Goal: Task Accomplishment & Management: Manage account settings

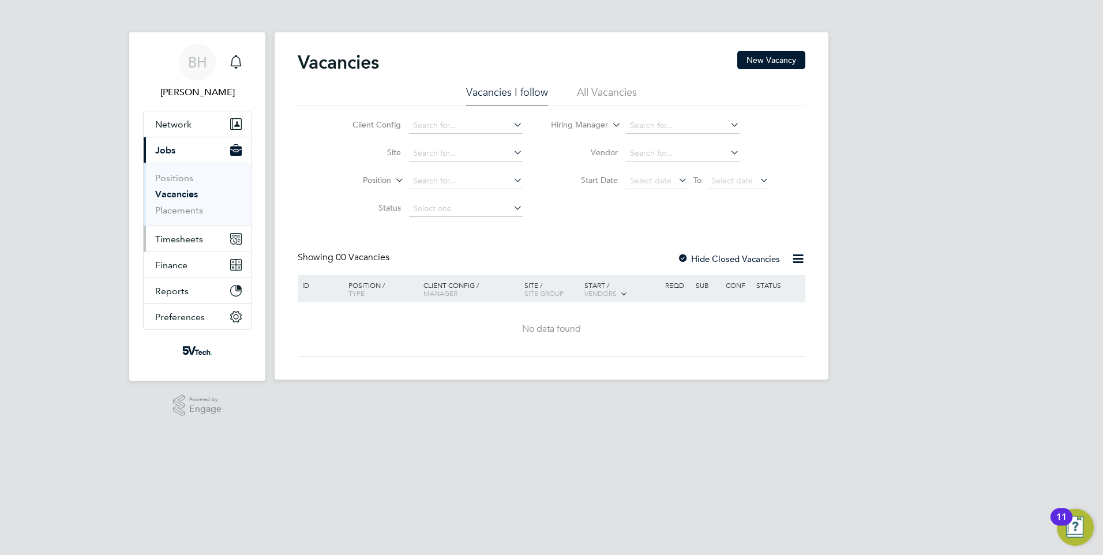
click at [184, 241] on span "Timesheets" at bounding box center [179, 239] width 48 height 11
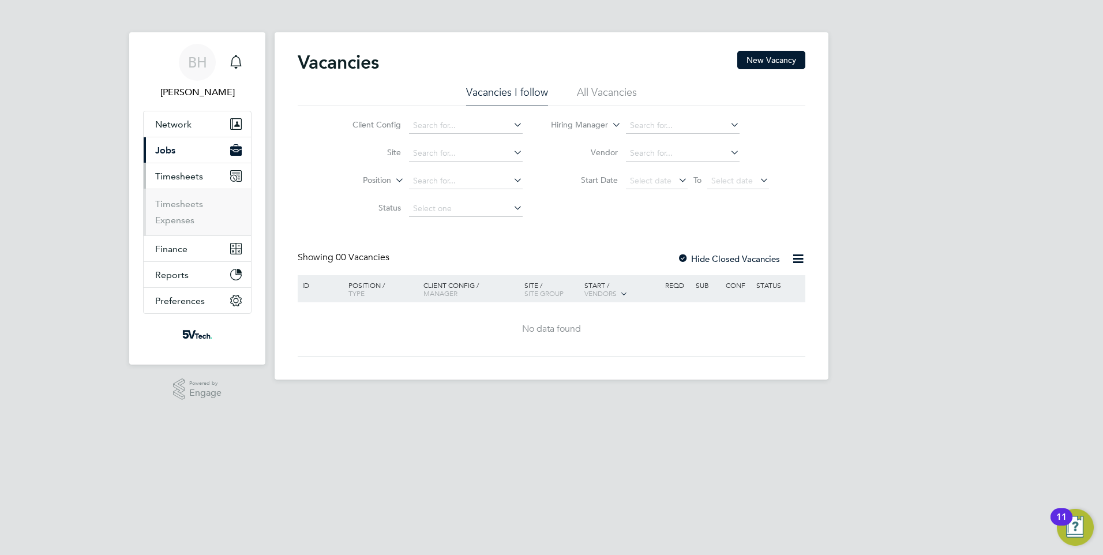
click at [189, 212] on li "Timesheets" at bounding box center [198, 206] width 87 height 16
click at [186, 206] on link "Timesheets" at bounding box center [179, 203] width 48 height 11
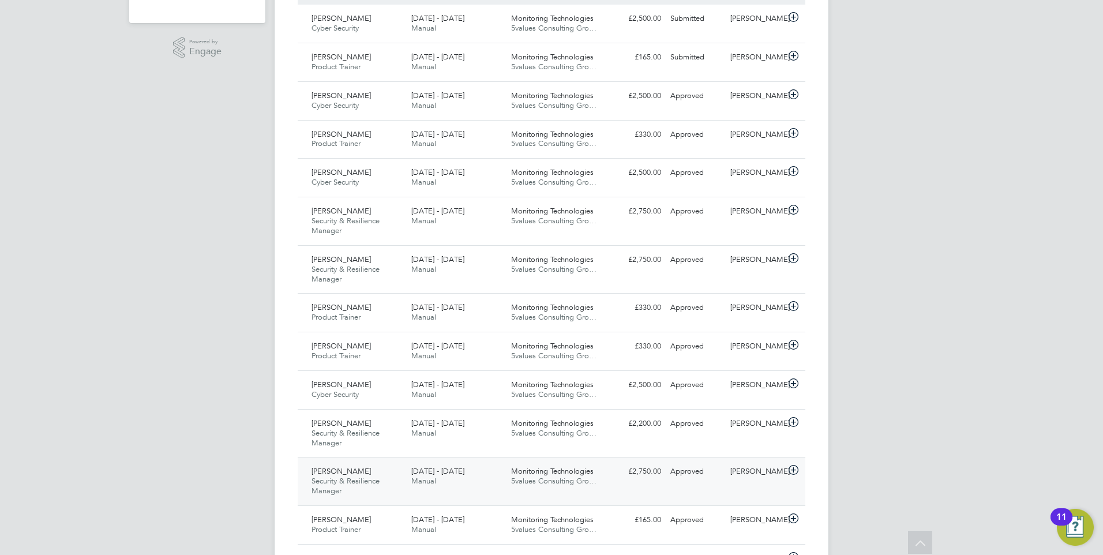
scroll to position [346, 0]
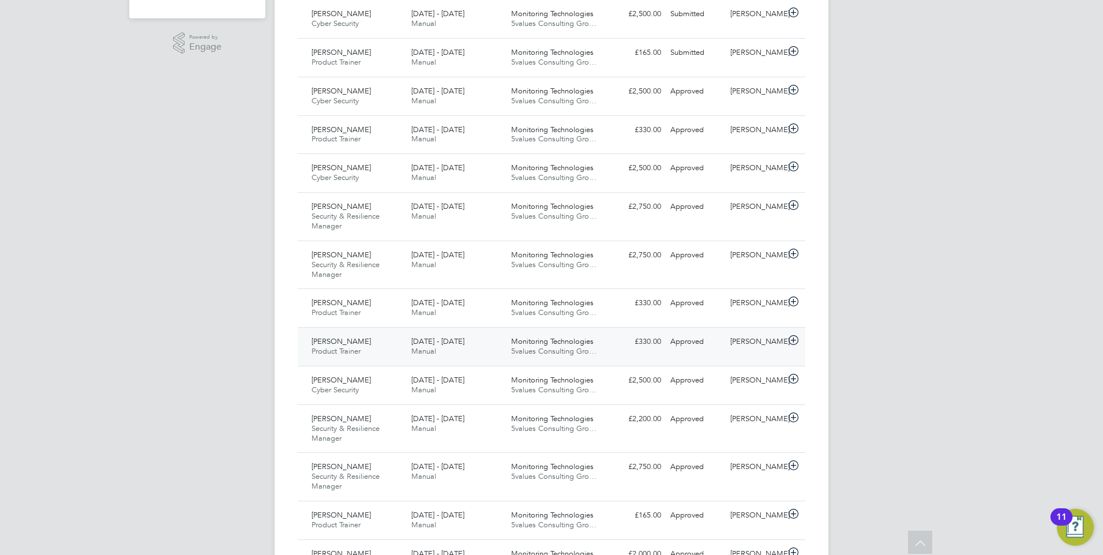
click at [417, 343] on span "[DATE] - [DATE]" at bounding box center [437, 341] width 53 height 10
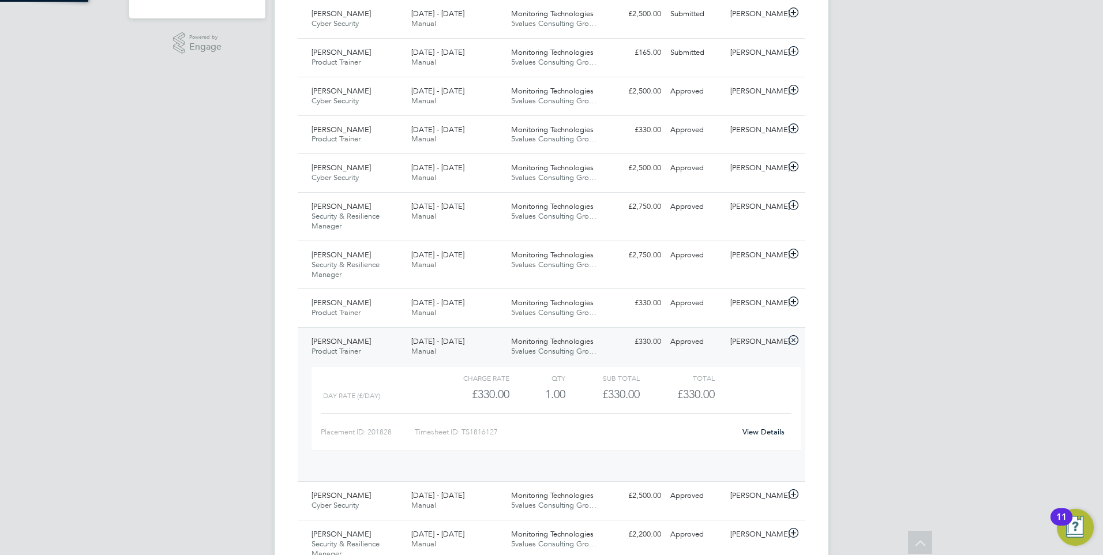
scroll to position [20, 112]
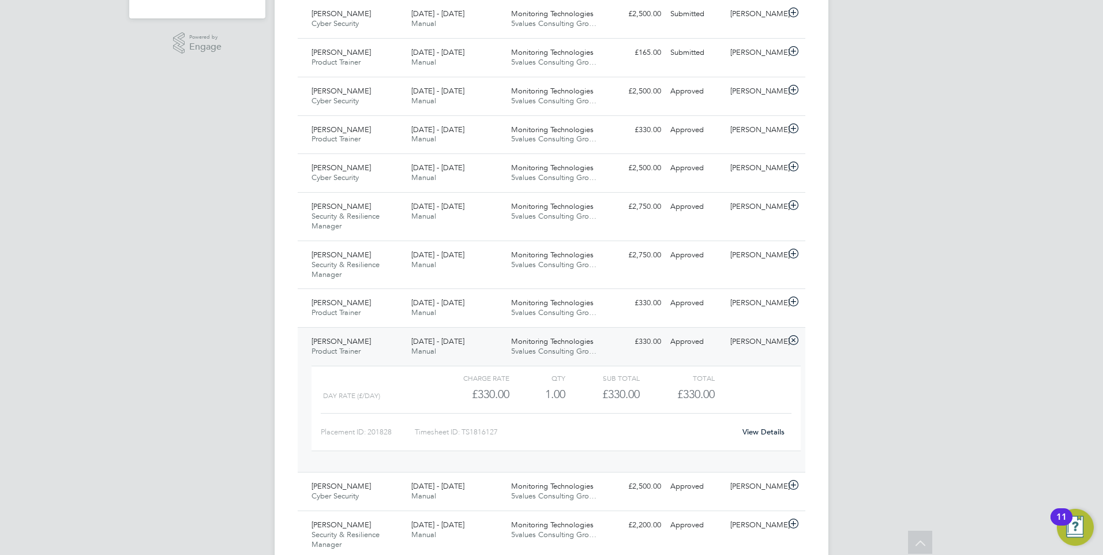
click at [778, 435] on link "View Details" at bounding box center [763, 432] width 42 height 10
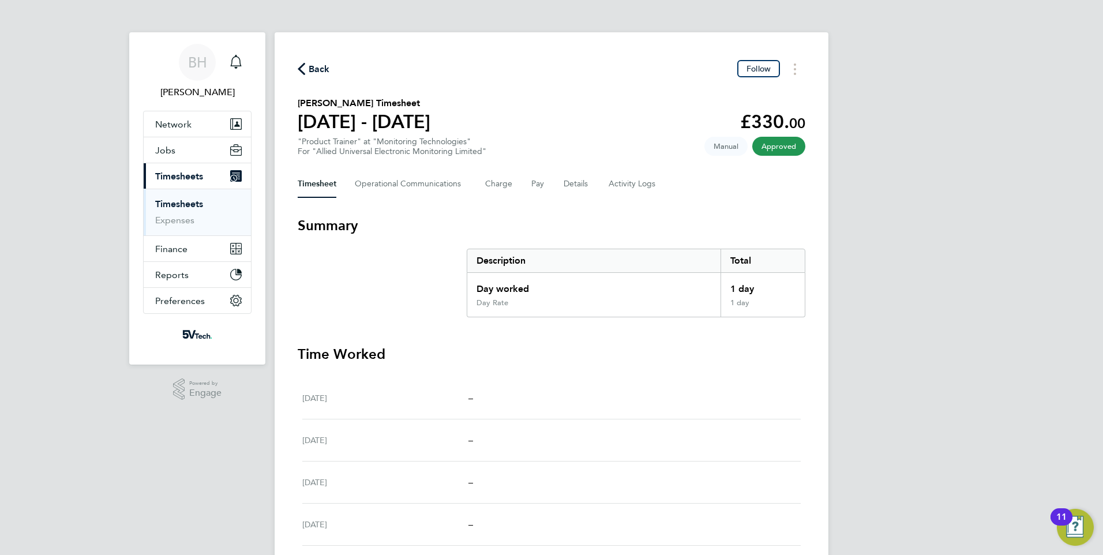
click at [307, 64] on span "Back" at bounding box center [314, 68] width 32 height 11
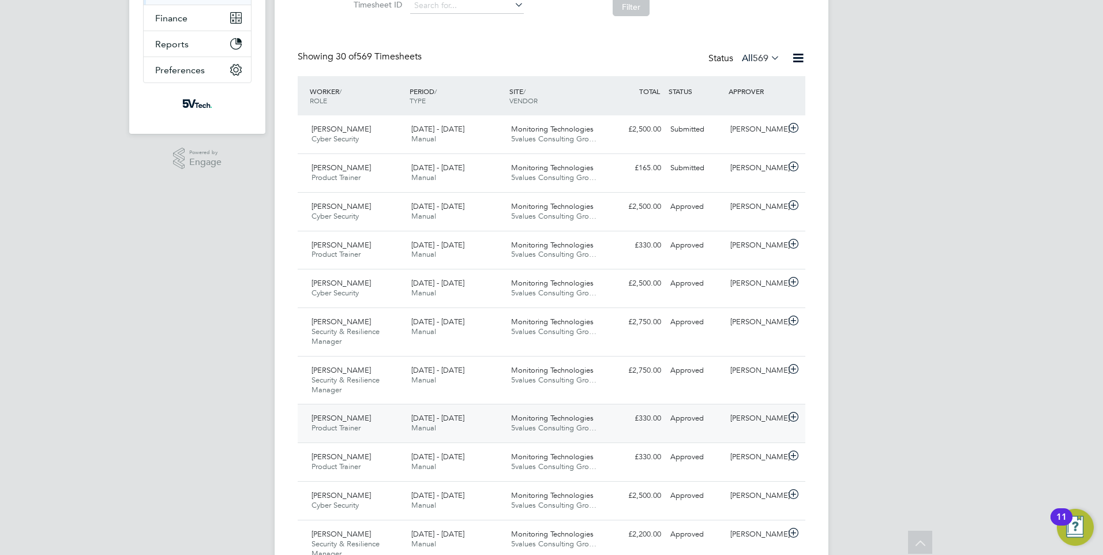
click at [464, 422] on div "8 - 14 Sep 2025 Manual" at bounding box center [457, 423] width 100 height 29
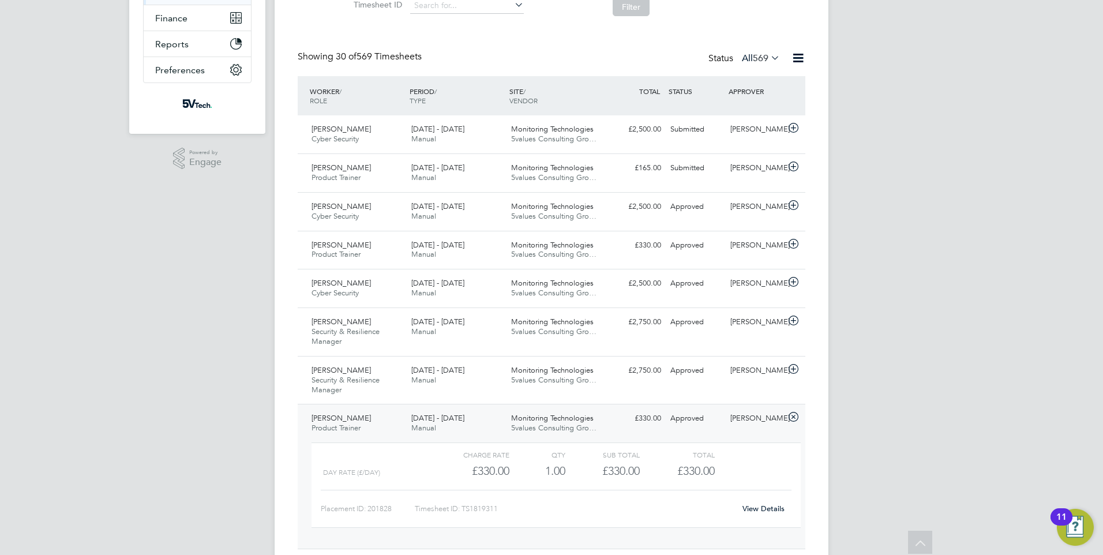
click at [772, 512] on link "View Details" at bounding box center [763, 509] width 42 height 10
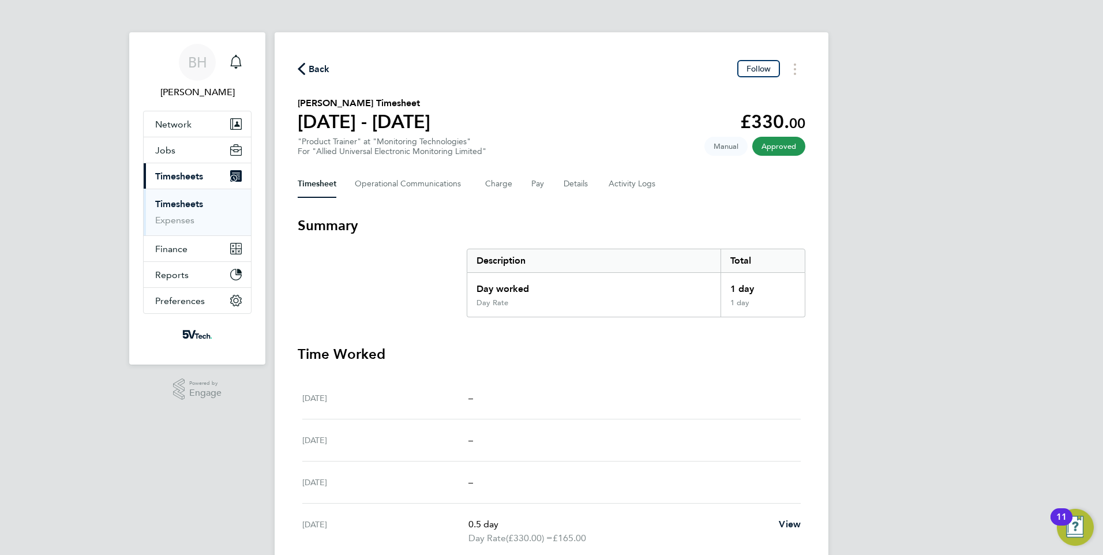
click at [307, 71] on span "Back" at bounding box center [314, 68] width 32 height 11
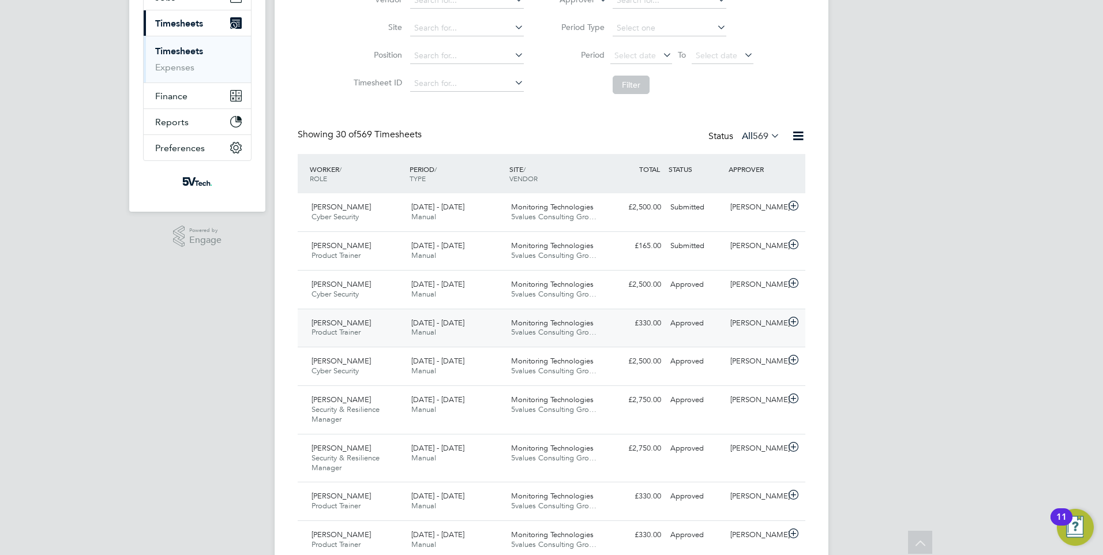
scroll to position [173, 0]
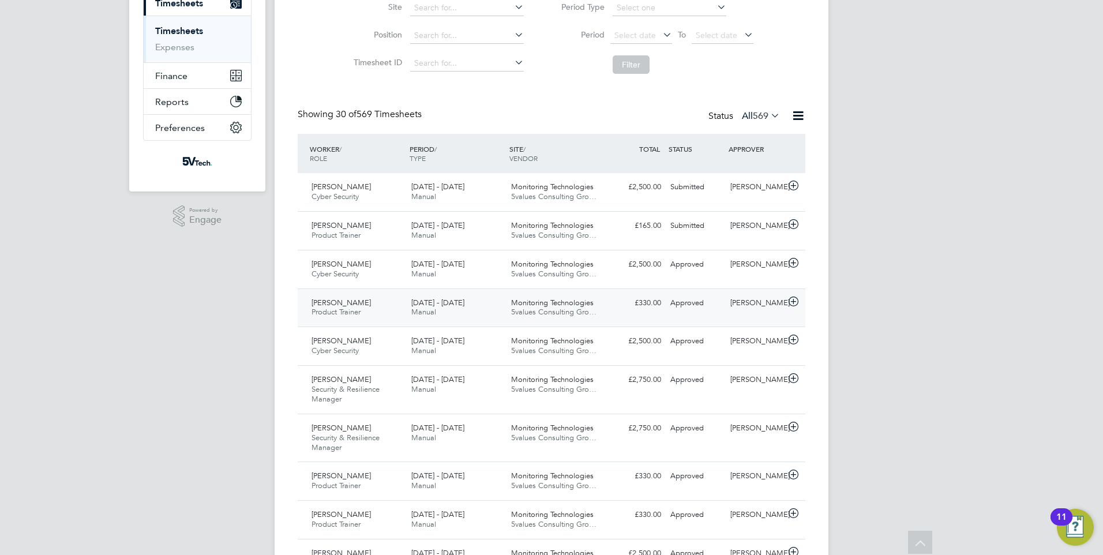
drag, startPoint x: 450, startPoint y: 304, endPoint x: 567, endPoint y: 320, distance: 117.5
click at [450, 304] on span "[DATE] - [DATE]" at bounding box center [437, 303] width 53 height 10
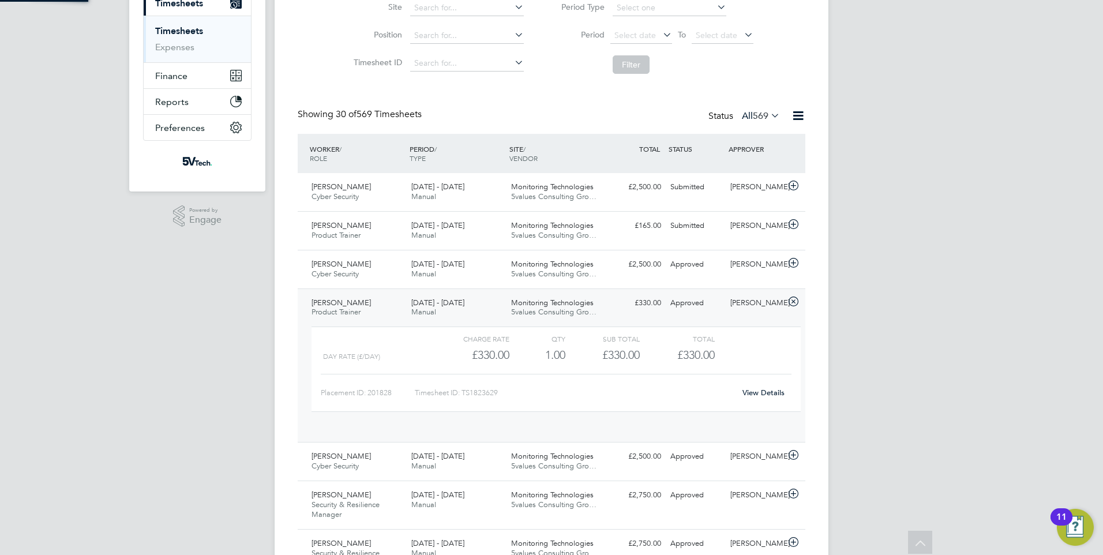
scroll to position [20, 112]
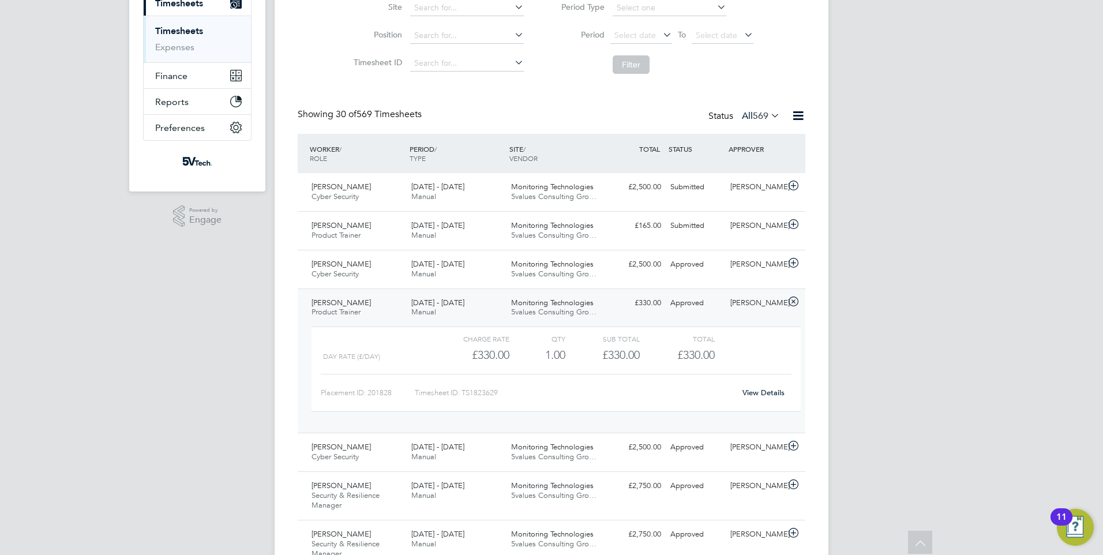
click at [788, 394] on div "View Details" at bounding box center [763, 393] width 57 height 18
click at [777, 390] on link "View Details" at bounding box center [763, 393] width 42 height 10
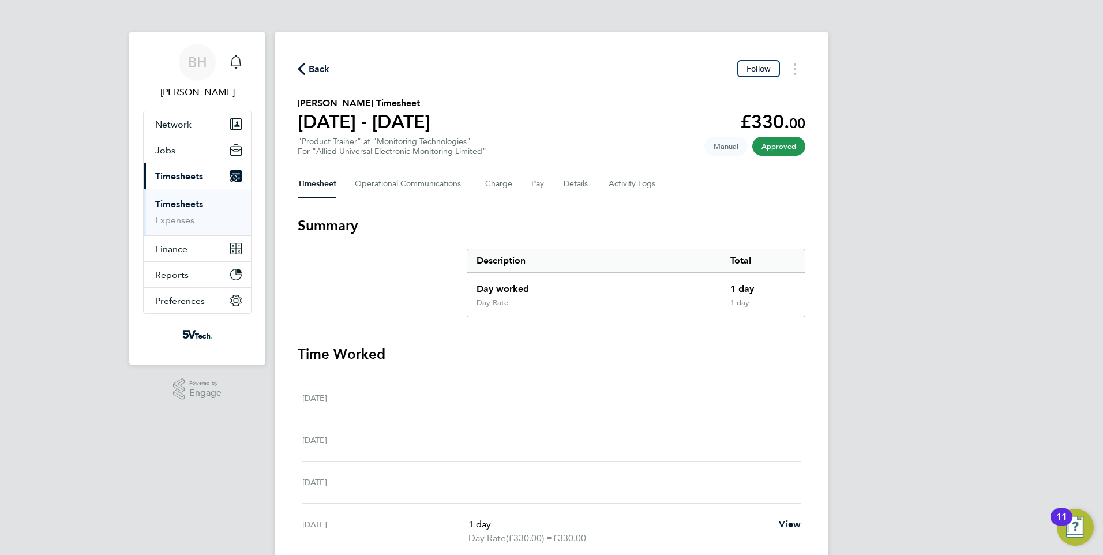
click at [320, 69] on span "Back" at bounding box center [319, 69] width 21 height 14
